Goal: Task Accomplishment & Management: Manage account settings

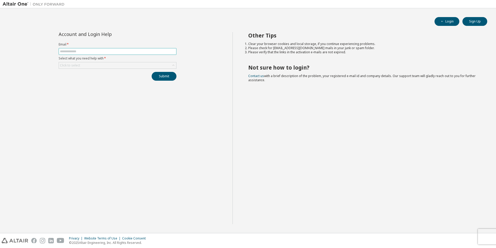
click at [82, 52] on input "text" at bounding box center [117, 51] width 115 height 4
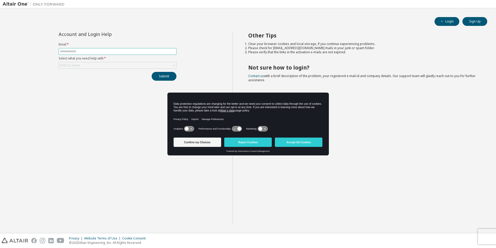
click at [82, 52] on input "text" at bounding box center [117, 51] width 115 height 4
type input "**********"
click at [141, 67] on div "Click to select" at bounding box center [117, 65] width 117 height 6
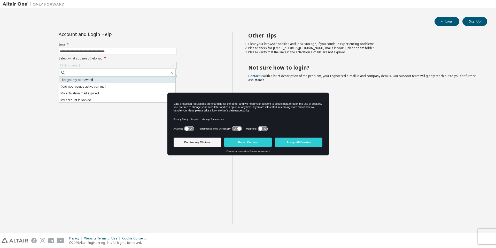
click at [125, 80] on li "I forgot my password" at bounding box center [117, 79] width 116 height 7
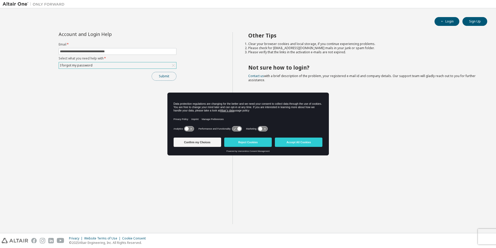
click at [173, 77] on button "Submit" at bounding box center [164, 76] width 25 height 9
click at [302, 142] on button "Accept All Cookies" at bounding box center [299, 141] width 48 height 9
